Goal: Information Seeking & Learning: Find specific fact

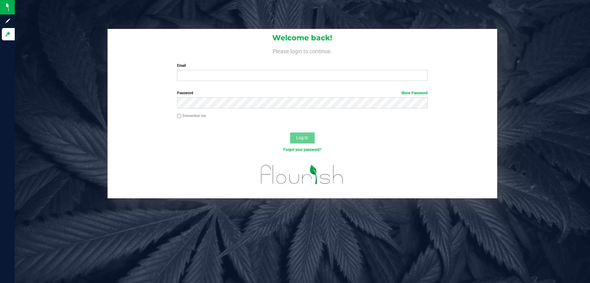
click at [214, 82] on div "Welcome back! Please login to continue. Email Required Please format your email…" at bounding box center [303, 57] width 390 height 57
click at [208, 76] on input "Email" at bounding box center [302, 75] width 251 height 11
type input "[EMAIL_ADDRESS][DOMAIN_NAME]"
click at [290, 132] on button "Log In" at bounding box center [302, 137] width 25 height 11
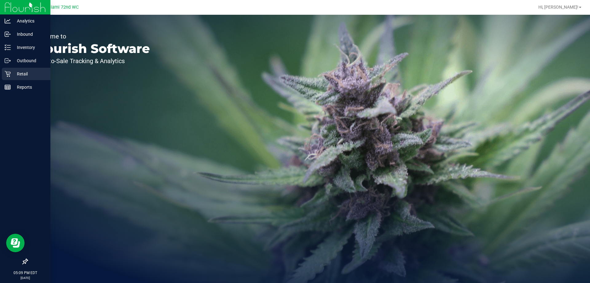
click at [12, 75] on p "Retail" at bounding box center [29, 73] width 37 height 7
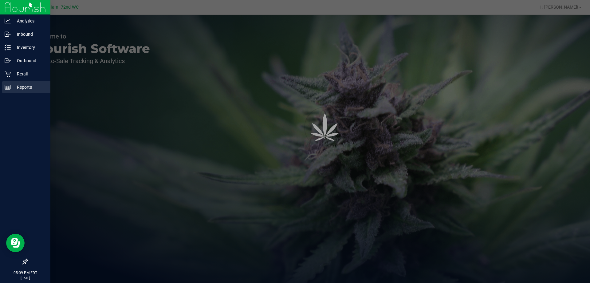
click at [22, 89] on p "Reports" at bounding box center [29, 86] width 37 height 7
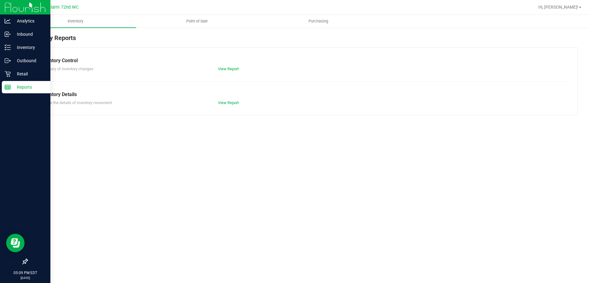
click at [22, 89] on p "Reports" at bounding box center [29, 86] width 37 height 7
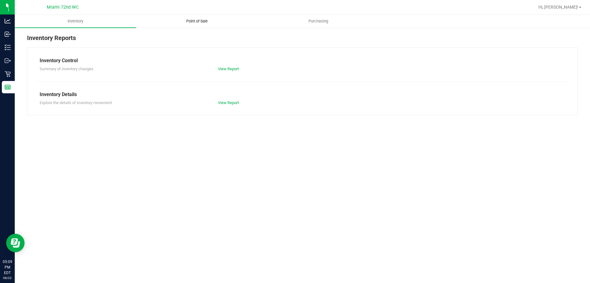
click at [214, 26] on uib-tab-heading "Point of Sale" at bounding box center [197, 21] width 121 height 12
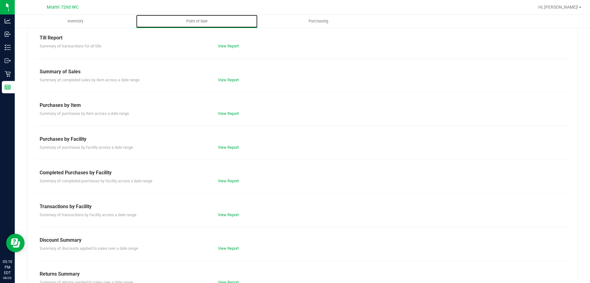
scroll to position [41, 0]
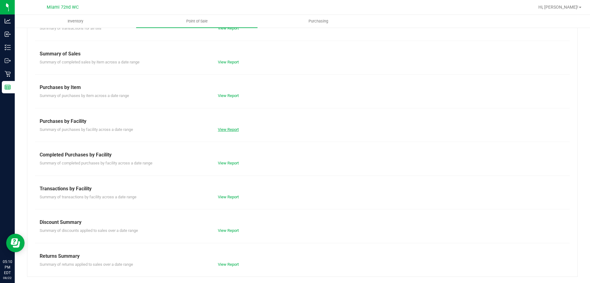
click at [219, 130] on link "View Report" at bounding box center [228, 129] width 21 height 5
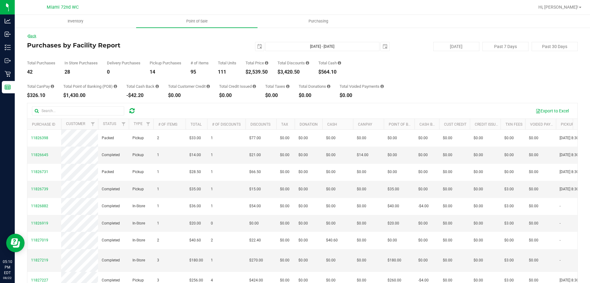
click at [32, 36] on link "Back" at bounding box center [31, 36] width 9 height 4
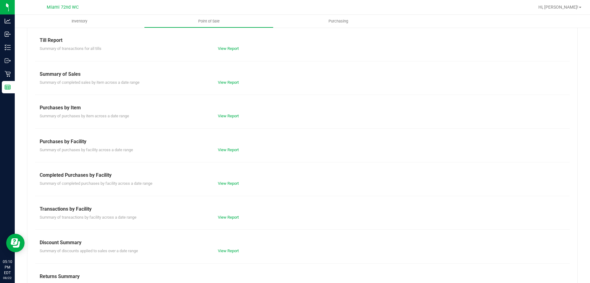
scroll to position [41, 0]
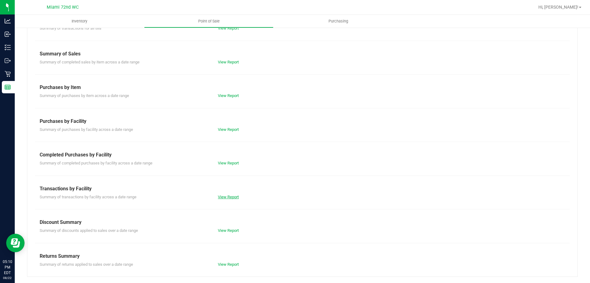
click at [231, 195] on link "View Report" at bounding box center [228, 196] width 21 height 5
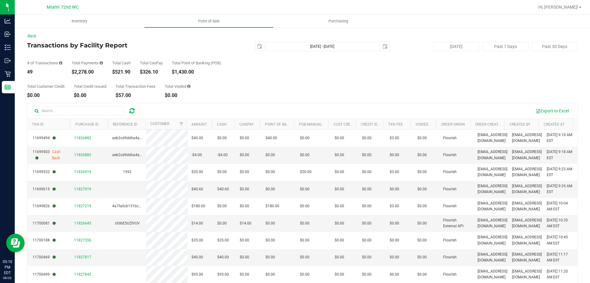
click at [87, 72] on div "$2,278.00" at bounding box center [87, 72] width 31 height 5
copy div "2,278.00"
